Goal: Task Accomplishment & Management: Use online tool/utility

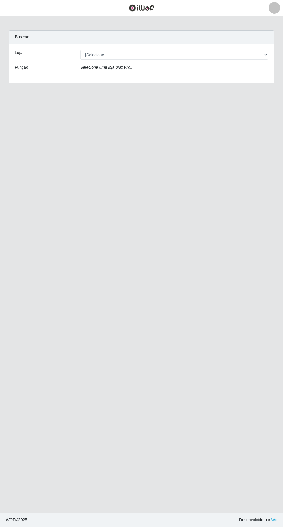
click at [101, 36] on div "Buscar" at bounding box center [141, 37] width 265 height 13
click at [94, 54] on select "[Selecione...] Extraplus - [GEOGRAPHIC_DATA] 03 - [GEOGRAPHIC_DATA]" at bounding box center [174, 55] width 188 height 10
select select "468"
click at [80, 50] on select "[Selecione...] Extraplus - [GEOGRAPHIC_DATA] 03 - [GEOGRAPHIC_DATA]" at bounding box center [174, 55] width 188 height 10
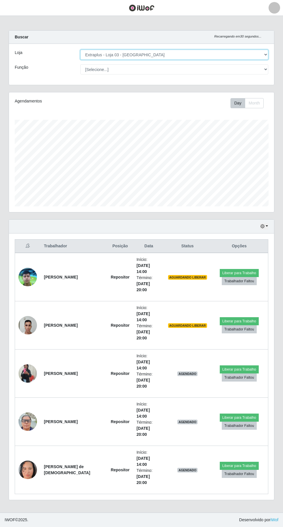
click at [102, 55] on select "[Selecione...] Extraplus - [GEOGRAPHIC_DATA] 03 - [GEOGRAPHIC_DATA]" at bounding box center [174, 55] width 188 height 10
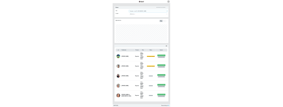
scroll to position [119, 265]
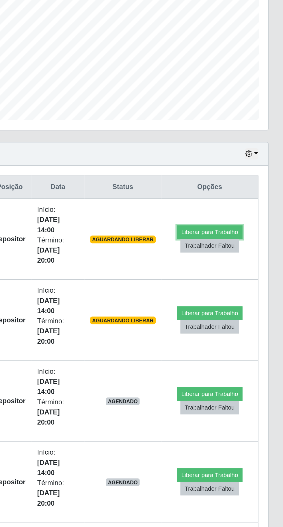
click at [247, 107] on button "Liberar para Trabalho" at bounding box center [239, 273] width 39 height 8
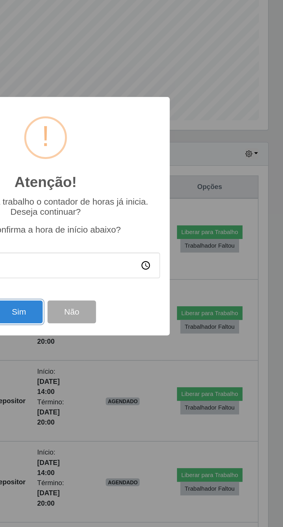
click at [130, 107] on button "Sim" at bounding box center [125, 321] width 28 height 14
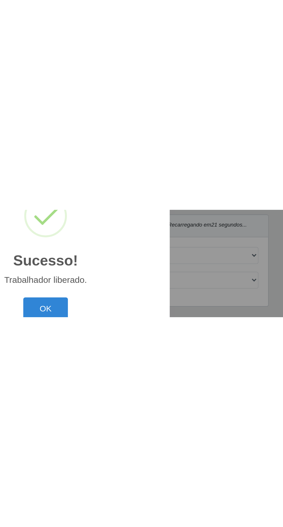
scroll to position [40, 0]
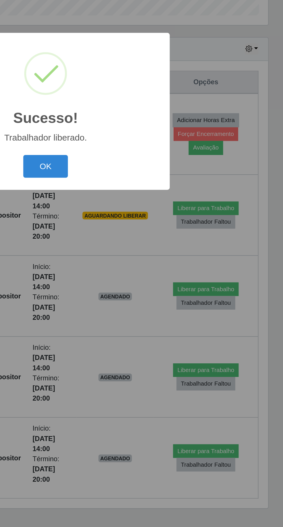
click at [140, 107] on button "OK" at bounding box center [141, 296] width 27 height 14
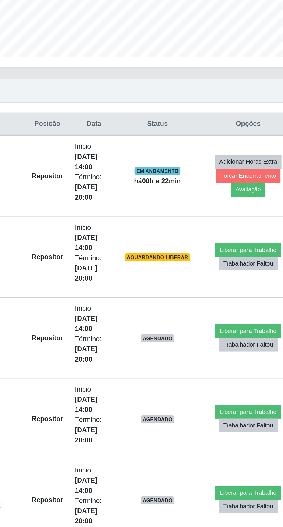
scroll to position [30, 0]
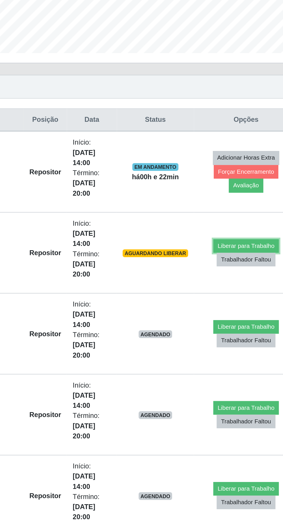
click at [231, 107] on button "Liberar para Trabalho" at bounding box center [236, 321] width 39 height 8
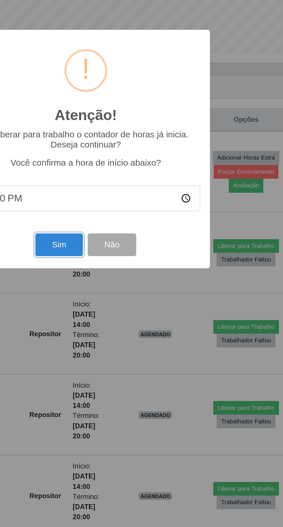
click at [129, 107] on button "Sim" at bounding box center [125, 321] width 28 height 14
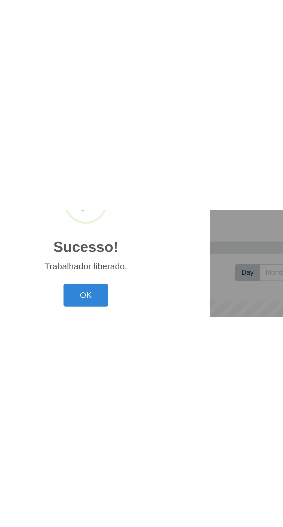
scroll to position [40, 0]
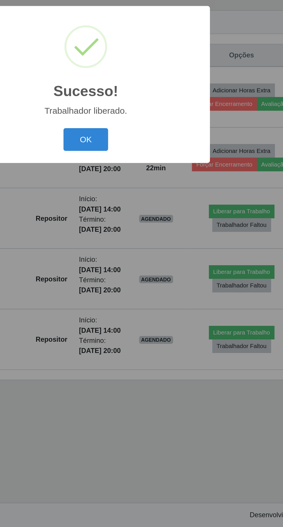
click at [143, 107] on button "OK" at bounding box center [141, 296] width 27 height 14
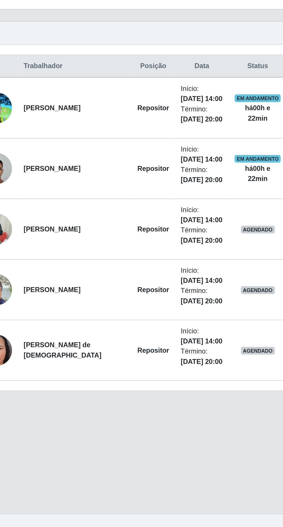
scroll to position [24, 0]
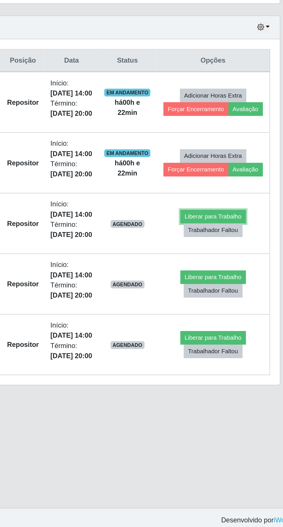
click at [243, 107] on button "Liberar para Trabalho" at bounding box center [234, 339] width 39 height 8
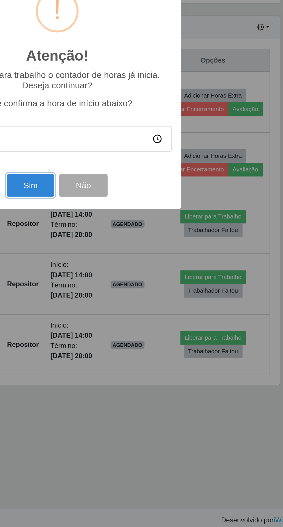
click at [127, 107] on button "Sim" at bounding box center [125, 321] width 28 height 14
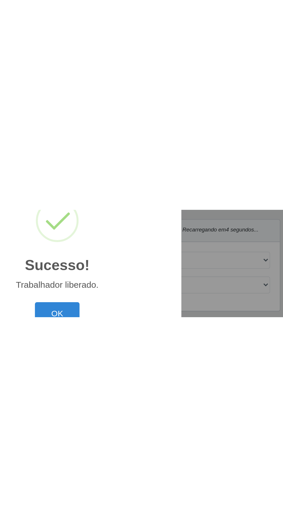
scroll to position [40, 0]
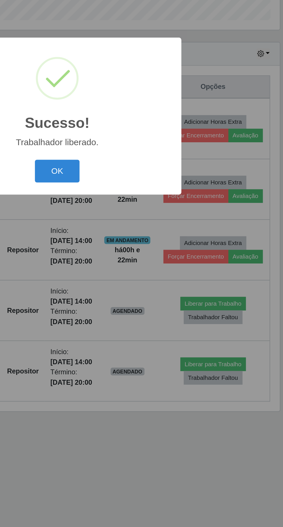
click at [138, 107] on button "OK" at bounding box center [141, 296] width 27 height 14
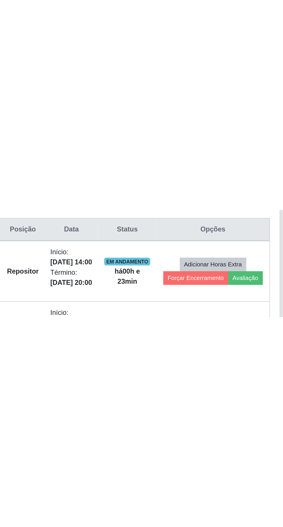
scroll to position [38, 0]
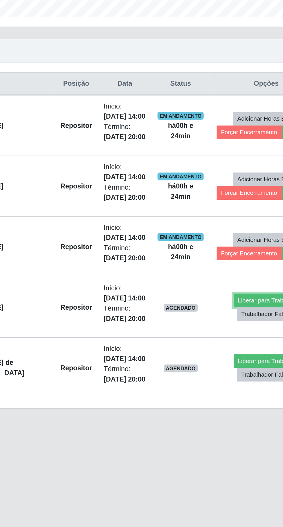
click at [224, 107] on button "Liberar para Trabalho" at bounding box center [234, 375] width 39 height 8
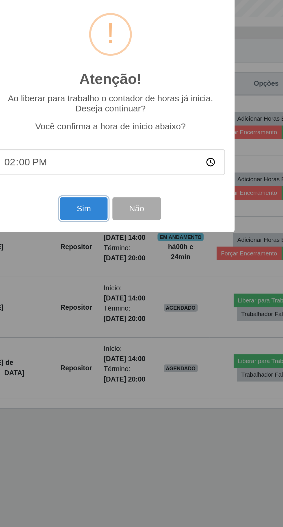
click at [123, 107] on button "Sim" at bounding box center [125, 321] width 28 height 14
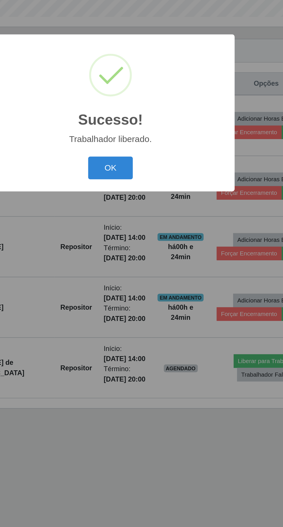
click at [134, 107] on button "OK" at bounding box center [141, 296] width 27 height 14
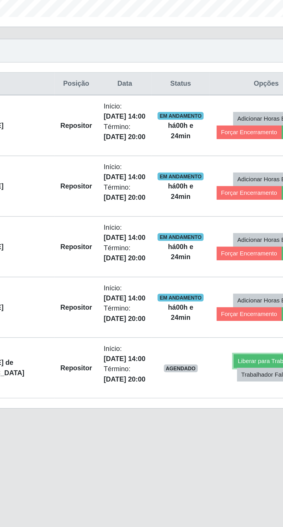
click at [229, 107] on button "Liberar para Trabalho" at bounding box center [234, 411] width 39 height 8
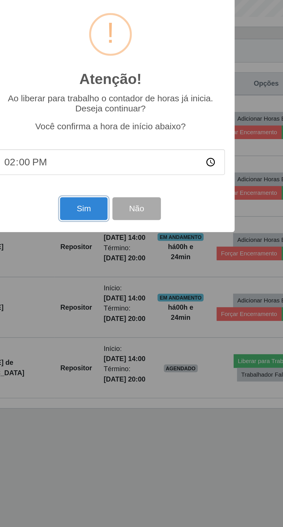
click at [119, 107] on button "Sim" at bounding box center [125, 321] width 28 height 14
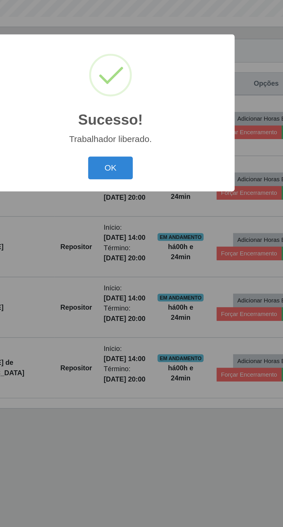
click at [143, 107] on button "OK" at bounding box center [141, 296] width 27 height 14
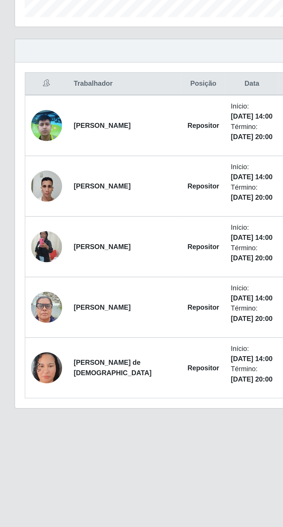
click at [59, 107] on td "[PERSON_NAME]" at bounding box center [74, 343] width 68 height 36
click at [26, 107] on img at bounding box center [27, 343] width 18 height 41
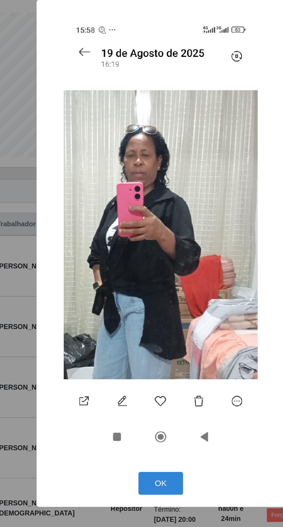
click at [147, 107] on button "OK" at bounding box center [141, 401] width 27 height 14
